Goal: Information Seeking & Learning: Learn about a topic

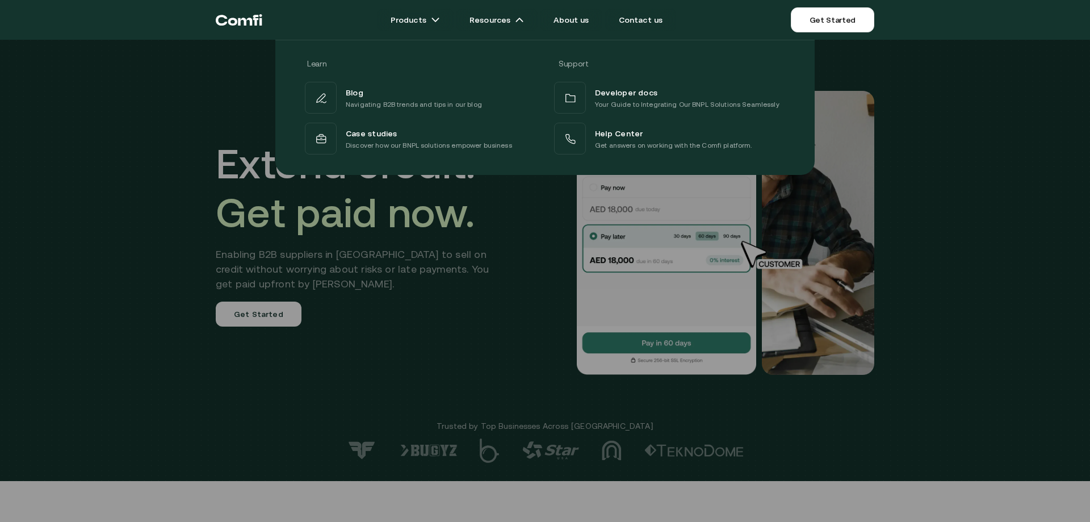
click at [232, 210] on div at bounding box center [545, 301] width 1090 height 522
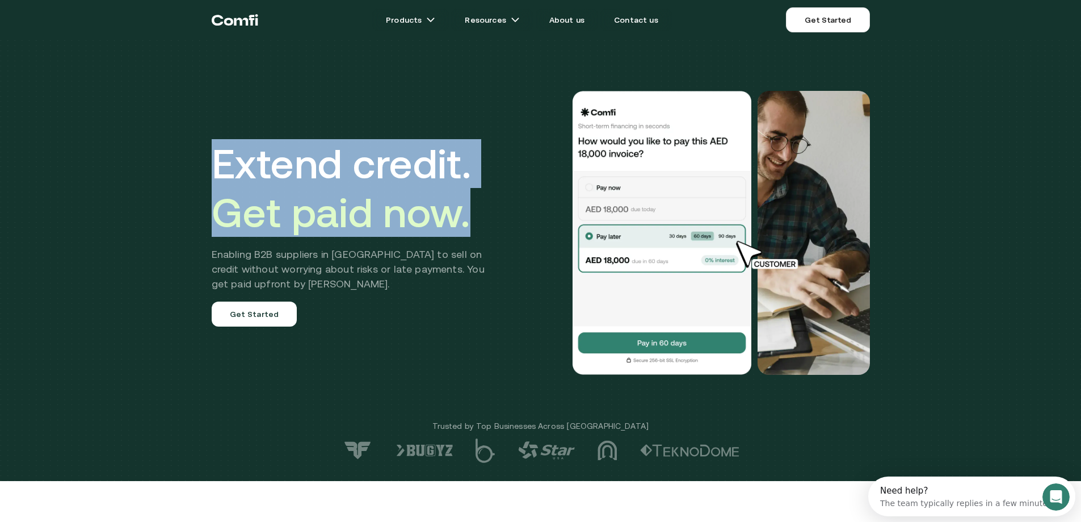
drag, startPoint x: 209, startPoint y: 150, endPoint x: 497, endPoint y: 259, distance: 307.2
click at [497, 258] on div "Extend credit. Get paid now. Enabling B2B suppliers in [GEOGRAPHIC_DATA] to sel…" at bounding box center [540, 232] width 681 height 375
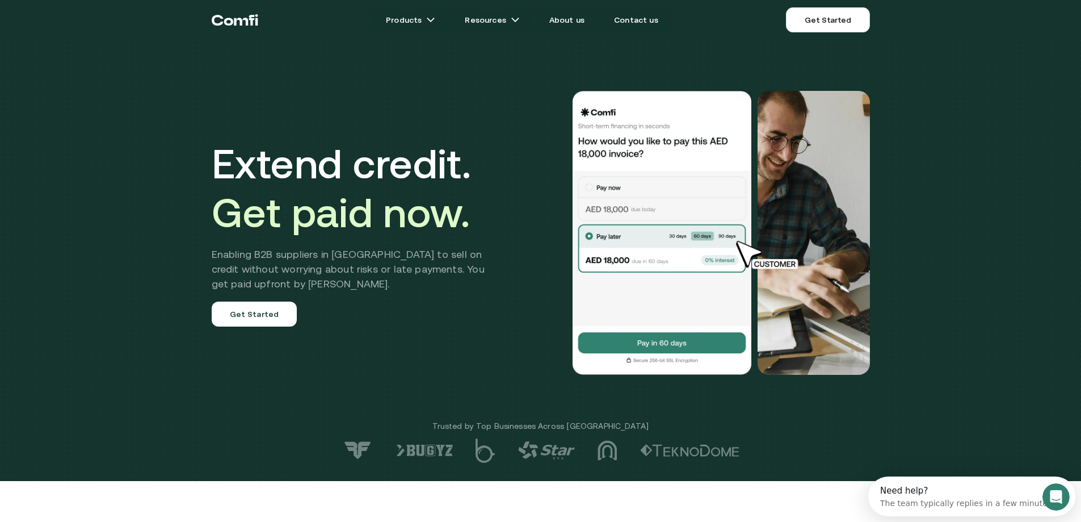
click at [459, 280] on h2 "Enabling B2B suppliers in [GEOGRAPHIC_DATA] to sell on credit without worrying …" at bounding box center [357, 269] width 290 height 44
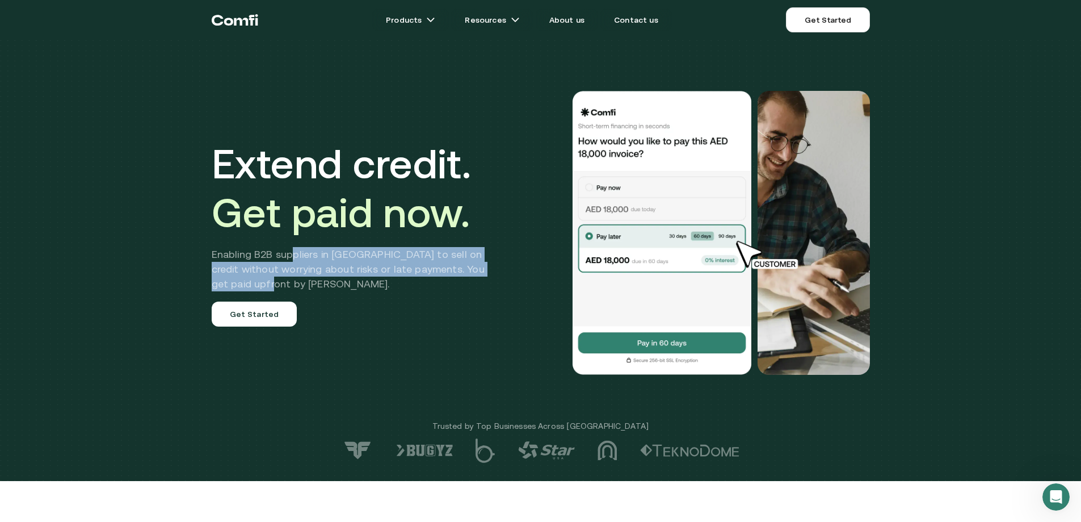
drag, startPoint x: 313, startPoint y: 282, endPoint x: 287, endPoint y: 241, distance: 48.0
click at [288, 242] on div "Extend credit. Get paid now. Enabling B2B suppliers in [GEOGRAPHIC_DATA] to sel…" at bounding box center [357, 232] width 290 height 187
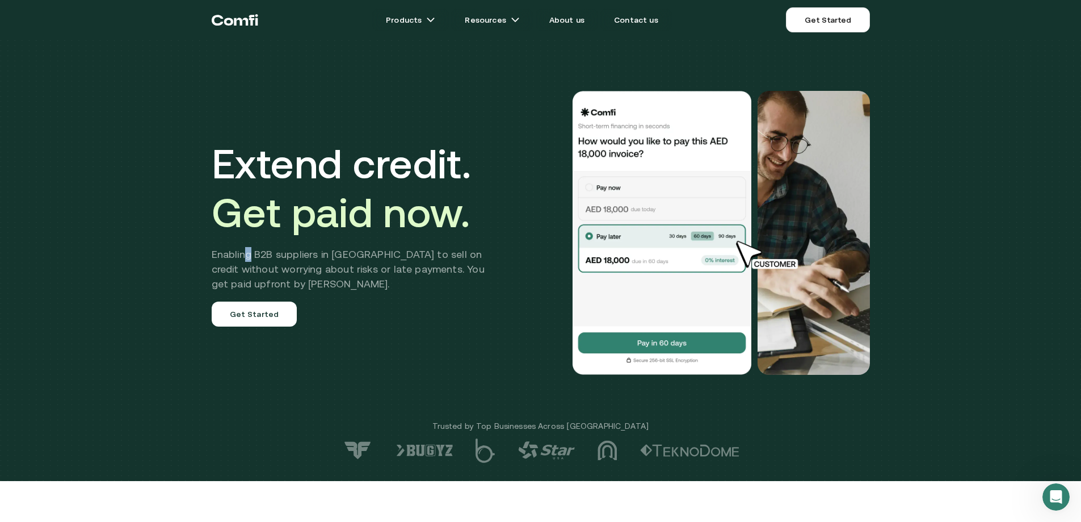
click at [252, 255] on h2 "Enabling B2B suppliers in [GEOGRAPHIC_DATA] to sell on credit without worrying …" at bounding box center [357, 269] width 290 height 44
click at [230, 245] on div "Extend credit. Get paid now. Enabling B2B suppliers in [GEOGRAPHIC_DATA] to sel…" at bounding box center [357, 232] width 290 height 187
click at [565, 22] on link "About us" at bounding box center [567, 20] width 62 height 23
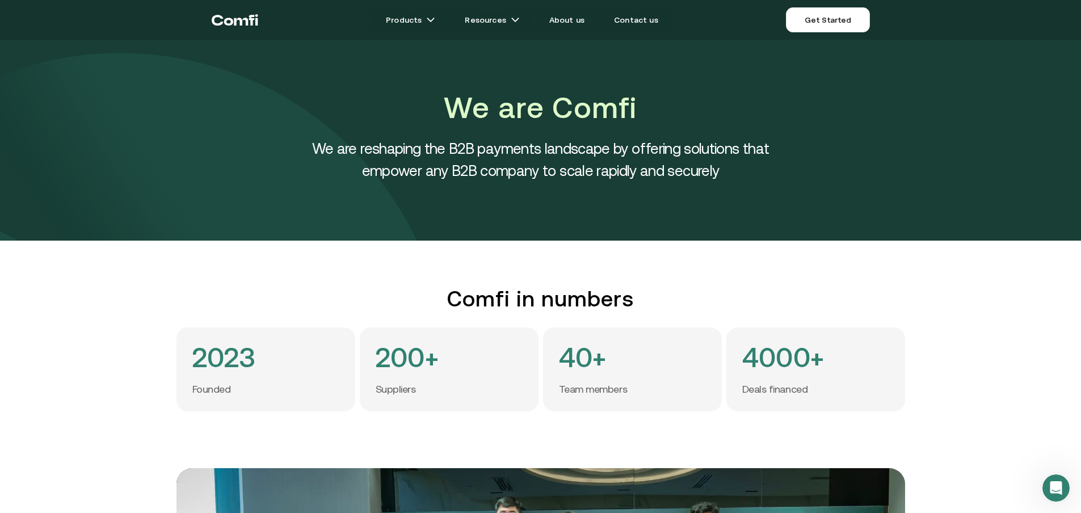
click at [391, 145] on h4 "We are reshaping the B2B payments landscape by offering solutions that empower …" at bounding box center [541, 159] width 511 height 44
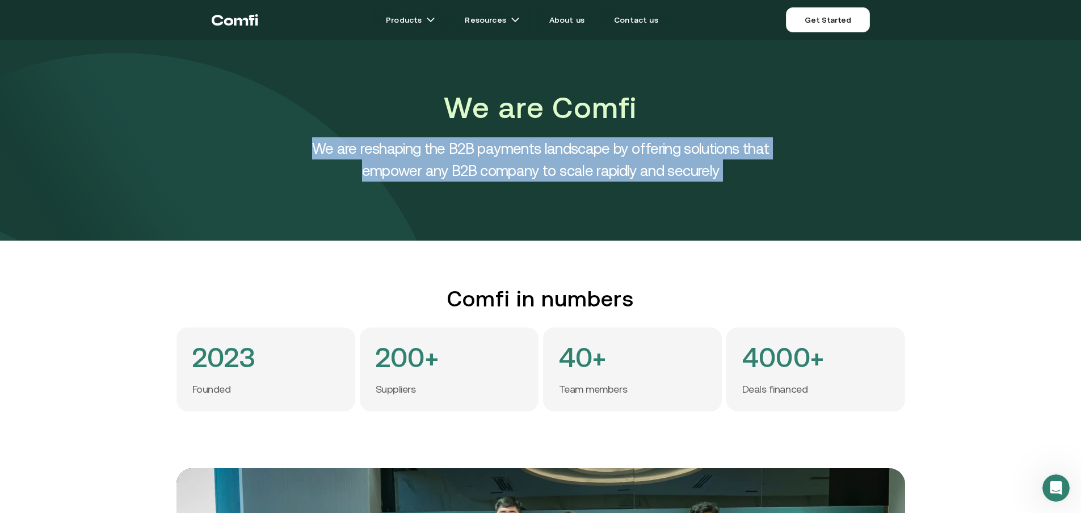
drag, startPoint x: 391, startPoint y: 145, endPoint x: 399, endPoint y: 178, distance: 33.9
click at [396, 173] on h4 "We are reshaping the B2B payments landscape by offering solutions that empower …" at bounding box center [541, 159] width 511 height 44
click at [394, 185] on img at bounding box center [244, 127] width 511 height 227
click at [394, 181] on h4 "We are reshaping the B2B payments landscape by offering solutions that empower …" at bounding box center [541, 159] width 511 height 44
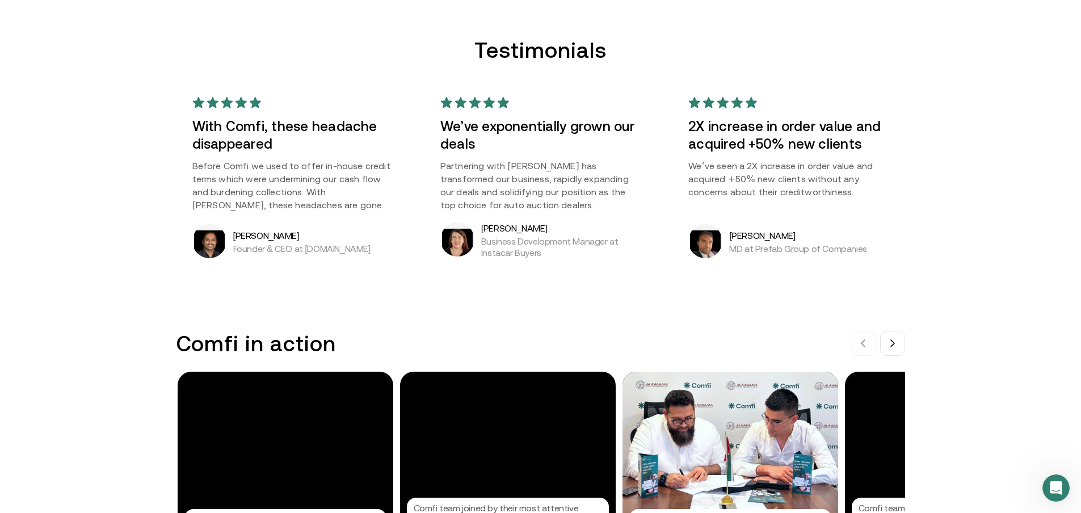
scroll to position [965, 0]
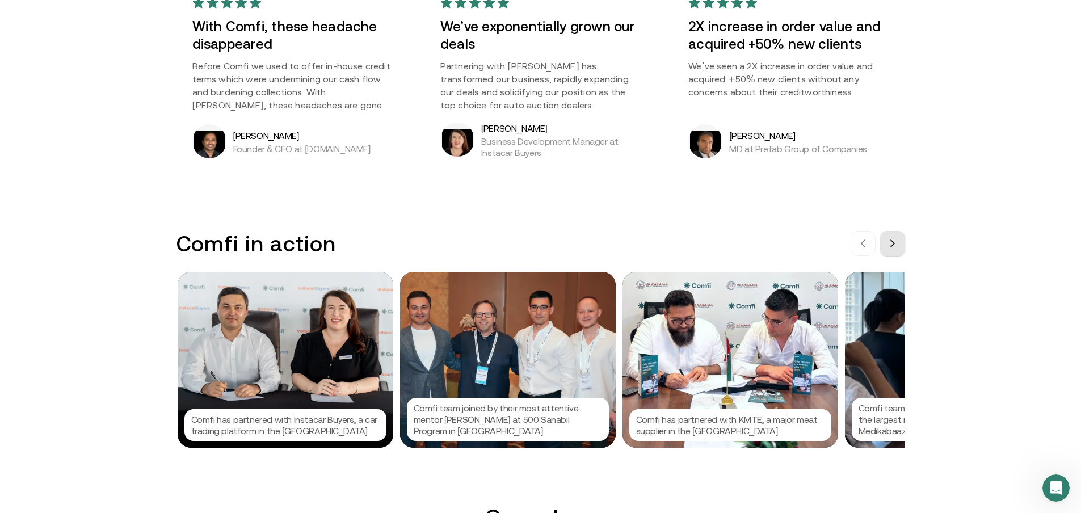
click at [897, 248] on span at bounding box center [892, 243] width 9 height 9
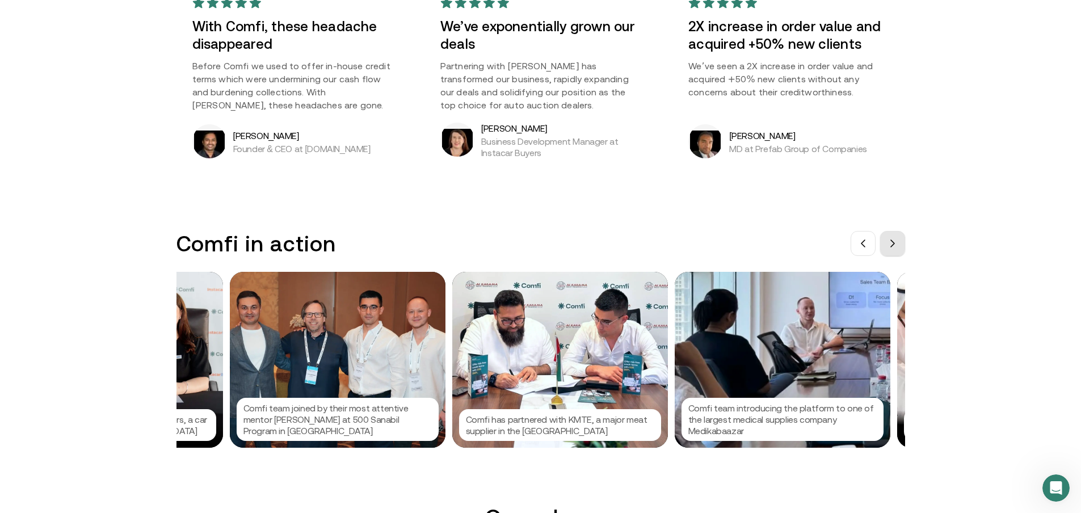
click at [897, 244] on icon at bounding box center [892, 243] width 9 height 9
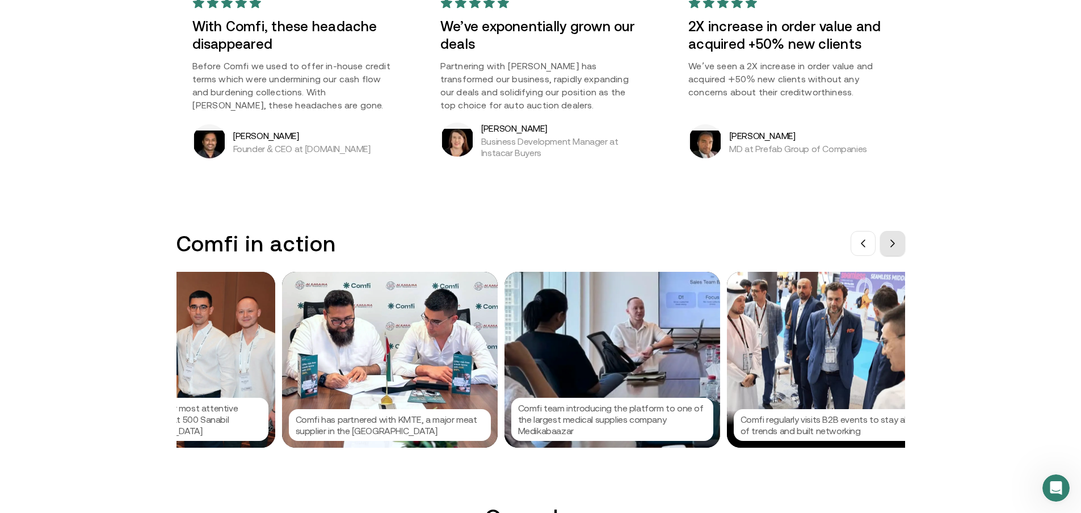
click at [897, 245] on icon at bounding box center [892, 243] width 9 height 9
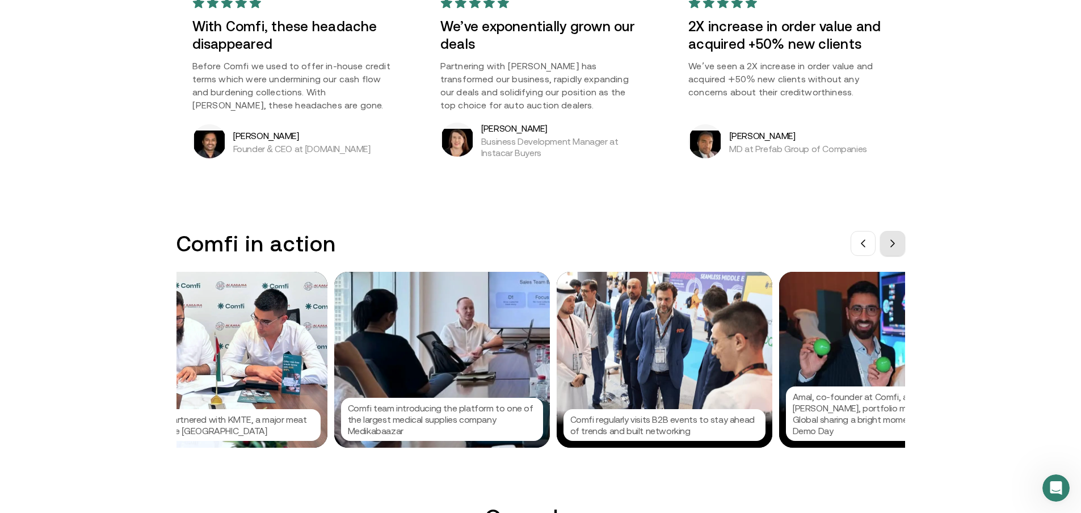
click at [897, 245] on icon at bounding box center [892, 243] width 9 height 9
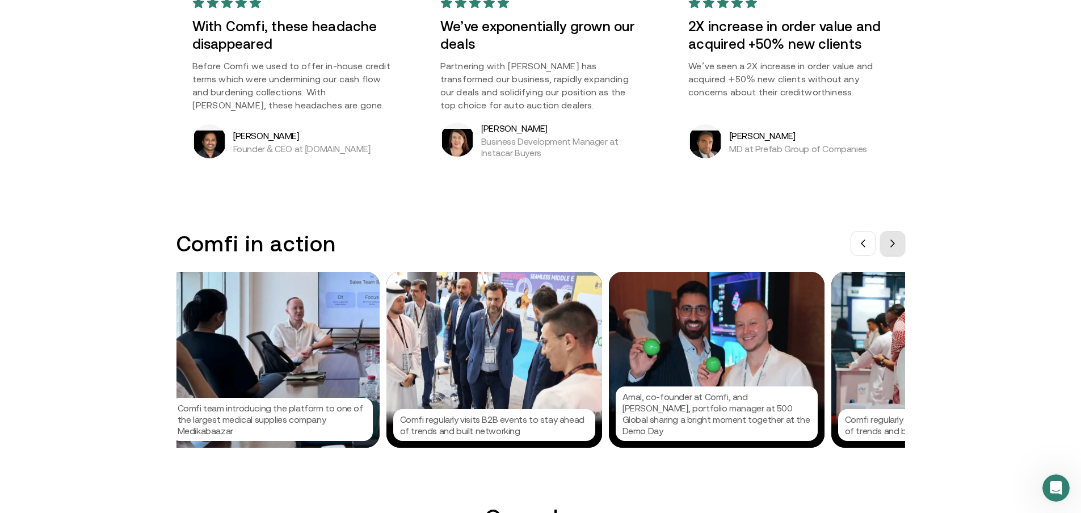
click at [897, 247] on icon at bounding box center [892, 243] width 9 height 9
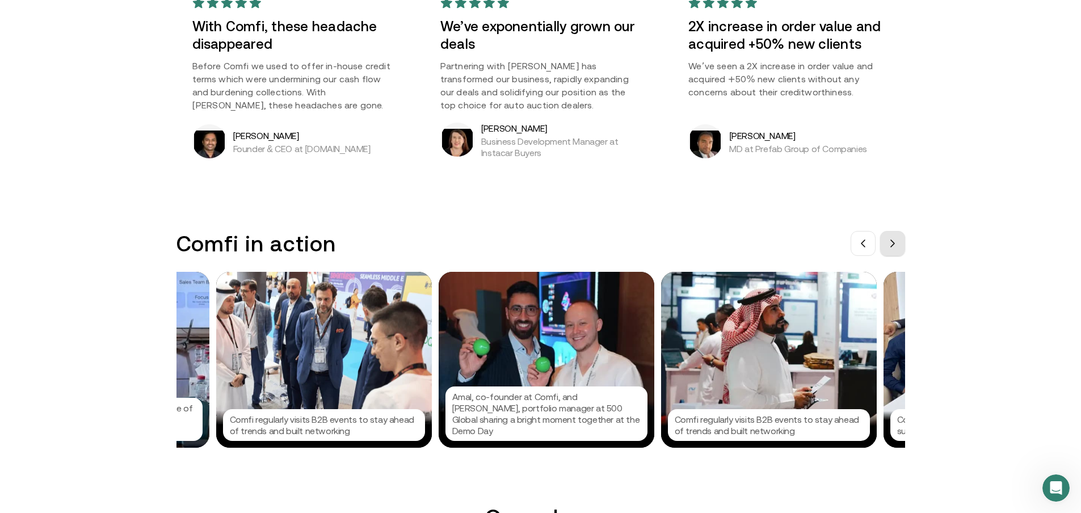
click at [897, 247] on icon at bounding box center [892, 243] width 9 height 9
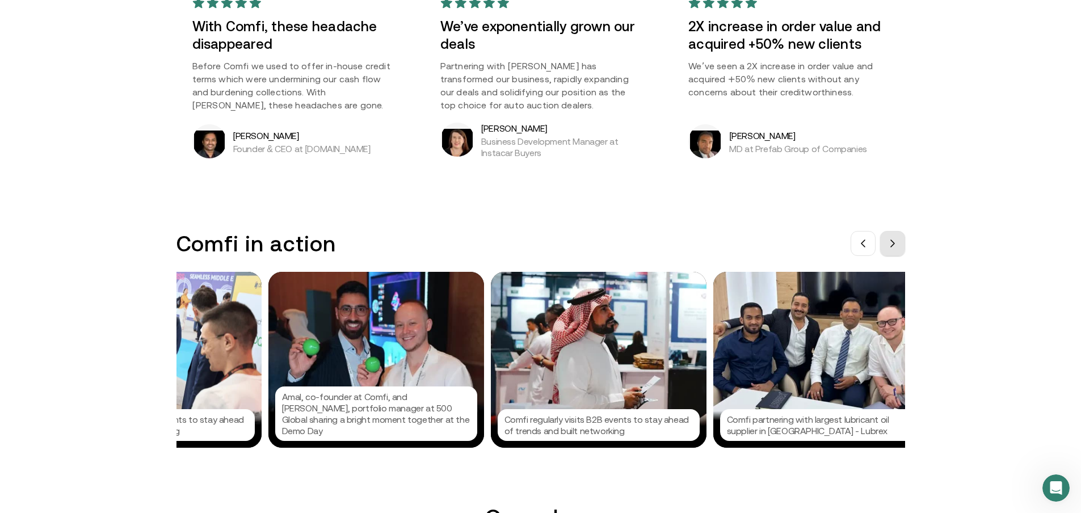
click at [897, 248] on icon at bounding box center [892, 243] width 9 height 9
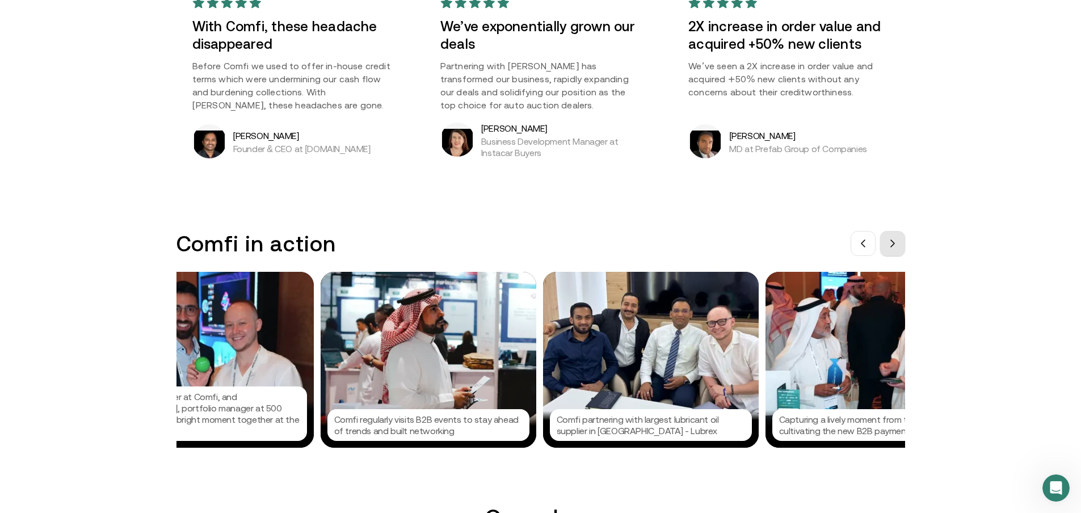
click at [901, 248] on button at bounding box center [892, 243] width 25 height 25
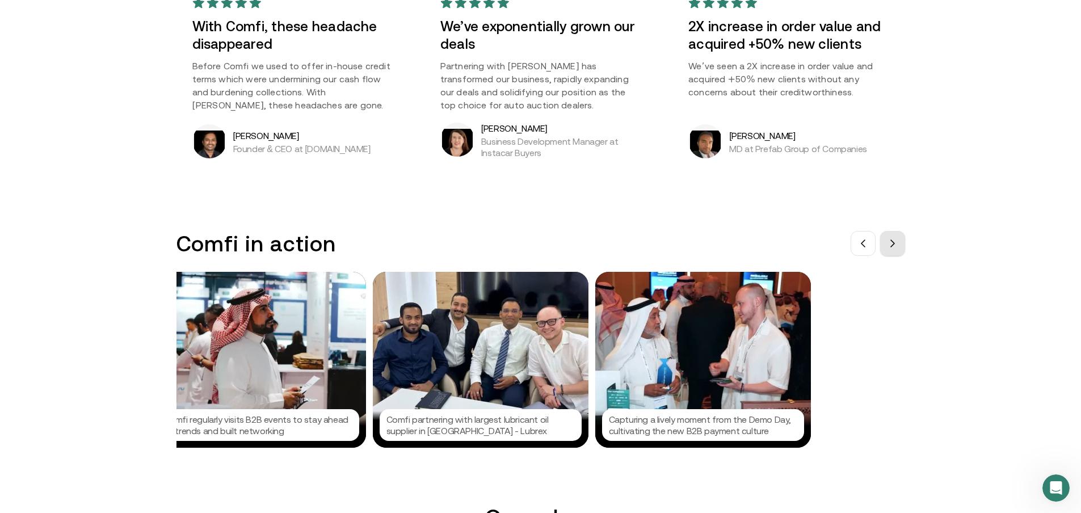
click at [901, 248] on button at bounding box center [892, 243] width 25 height 25
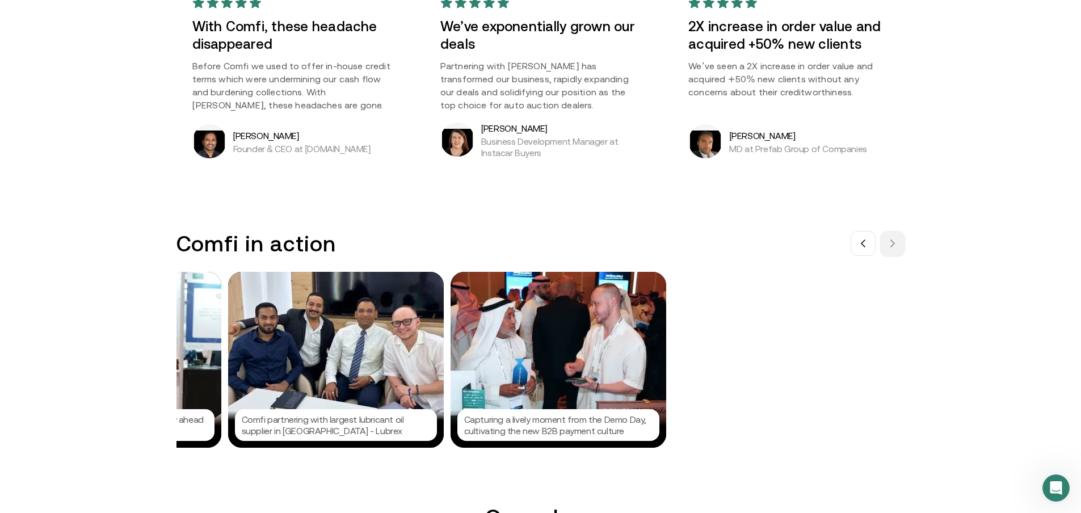
scroll to position [0, 1508]
click at [908, 245] on div "Comfi in action Comfi has partnered with Instacar Buyers, a car trading platfor…" at bounding box center [541, 339] width 738 height 217
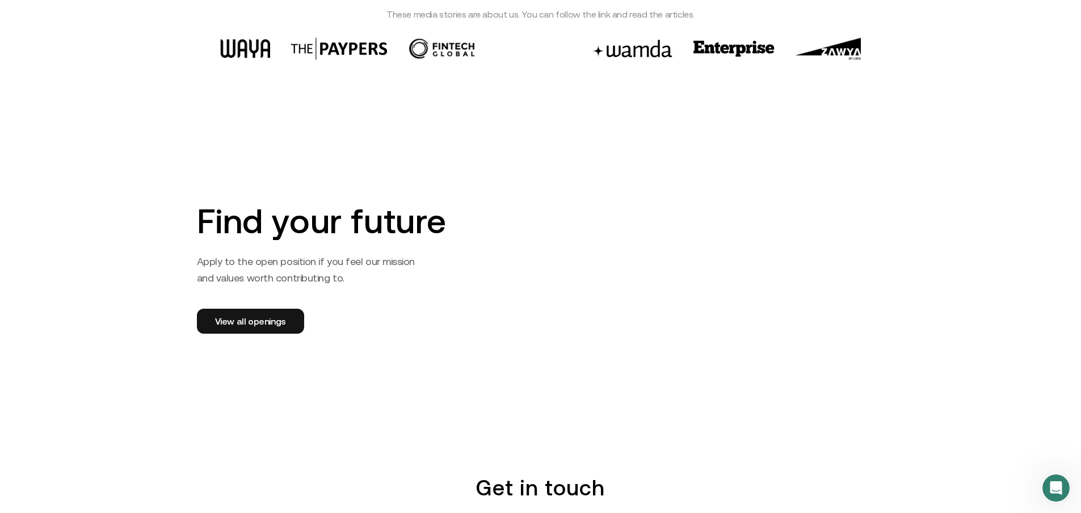
scroll to position [1703, 0]
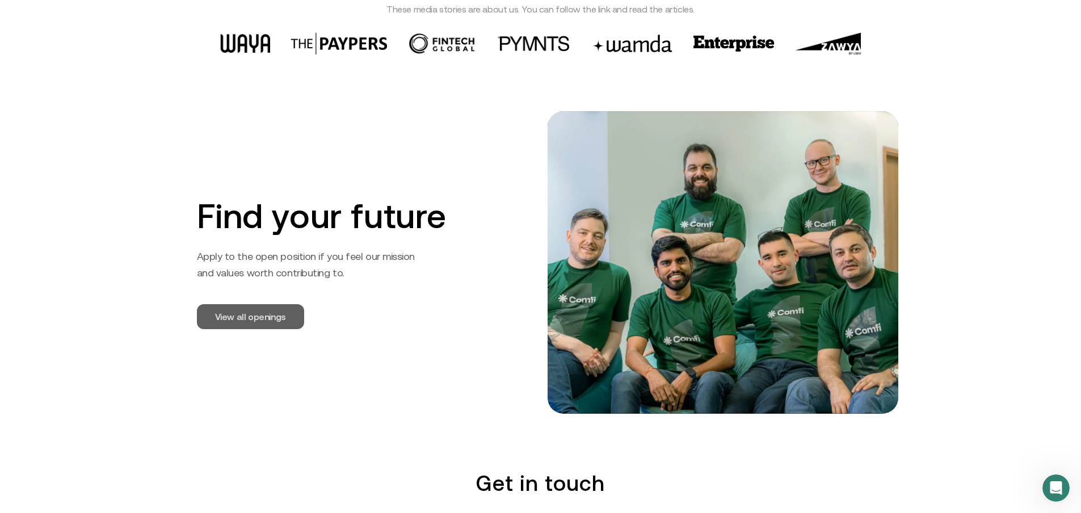
click at [279, 326] on link "View all openings" at bounding box center [250, 316] width 107 height 25
